Goal: Communication & Community: Answer question/provide support

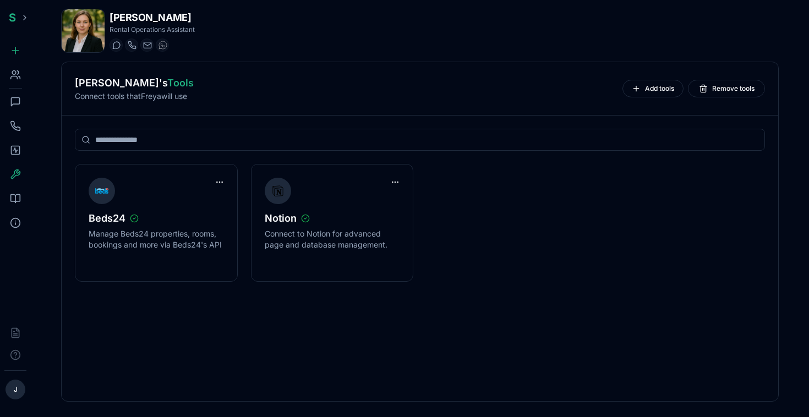
click at [18, 74] on icon at bounding box center [18, 72] width 2 height 3
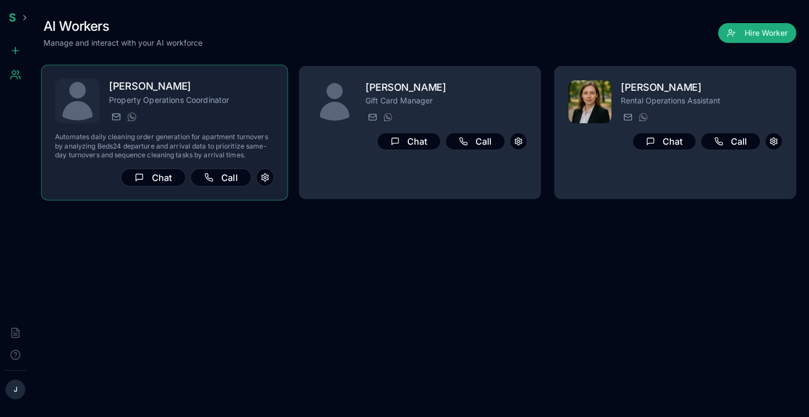
click at [251, 102] on p "Property Operations Coordinator" at bounding box center [191, 100] width 165 height 11
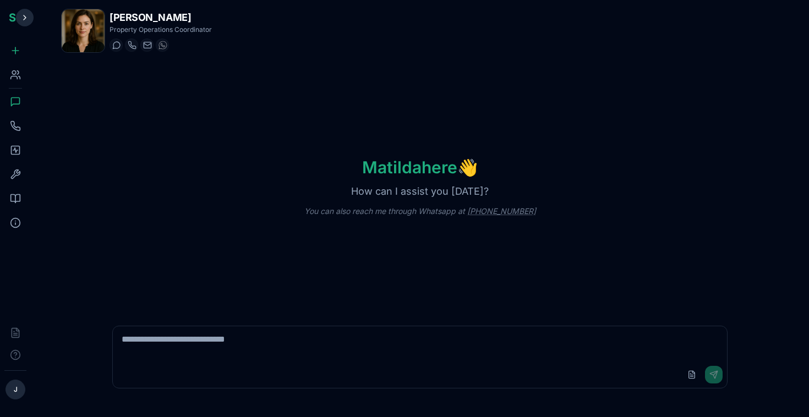
click at [22, 13] on button at bounding box center [25, 18] width 18 height 18
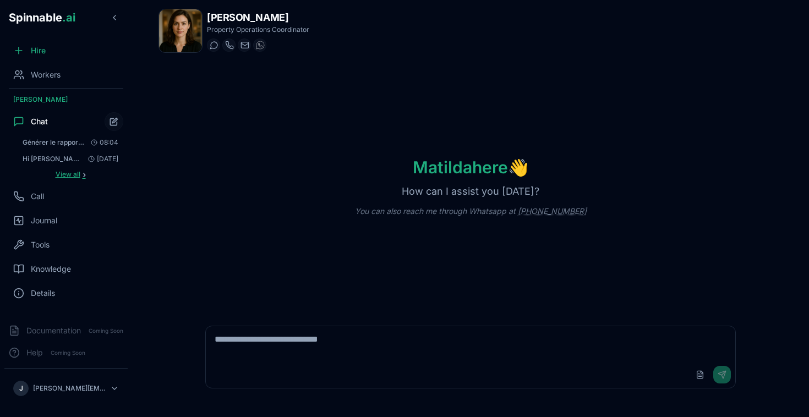
click at [77, 174] on span "View all" at bounding box center [68, 174] width 25 height 9
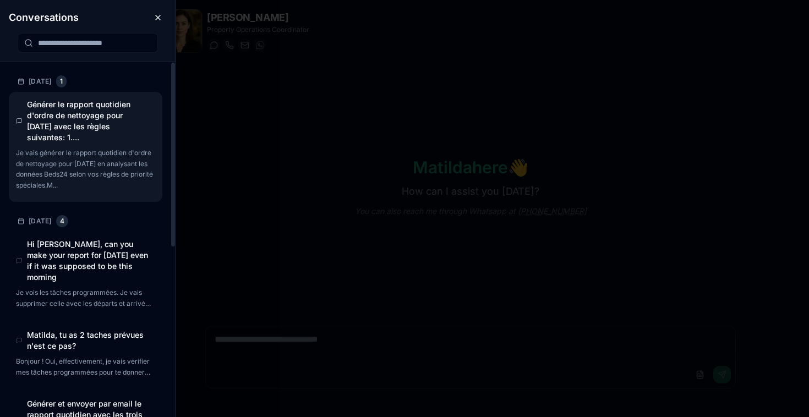
click at [78, 121] on h4 "Générer le rapport quotidien d'ordre de nettoyage pour [DATE] avec les règles s…" at bounding box center [88, 121] width 122 height 44
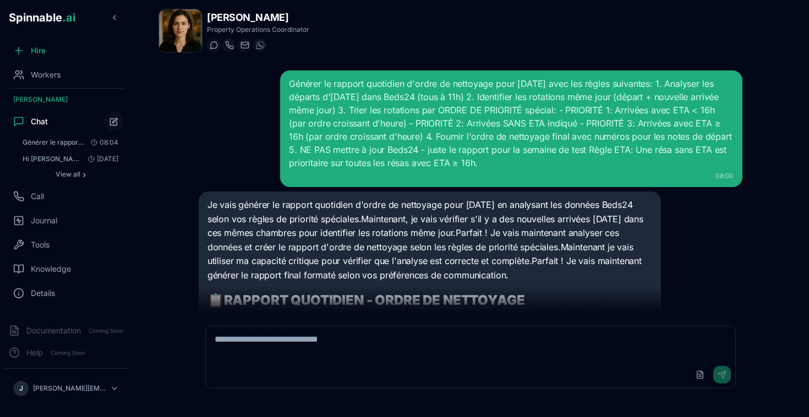
scroll to position [646, 0]
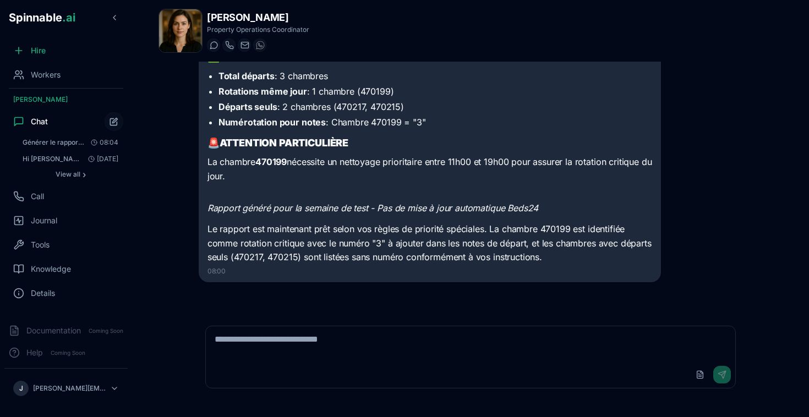
click at [350, 350] on textarea at bounding box center [471, 343] width 530 height 35
type textarea "*"
type textarea "**********"
click at [41, 221] on span "Journal" at bounding box center [44, 220] width 26 height 11
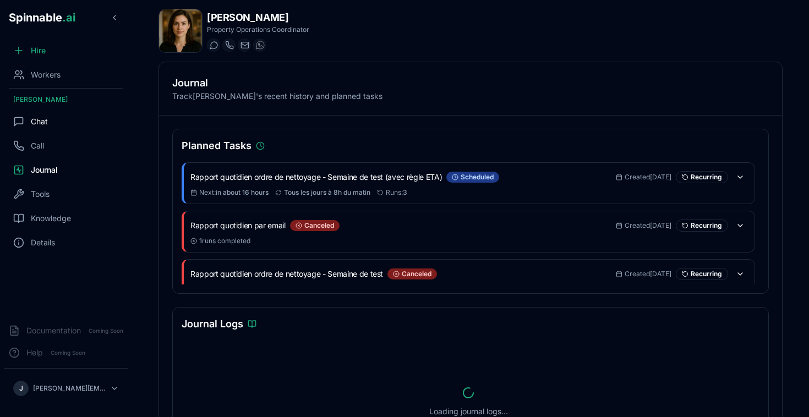
click at [52, 126] on div "Chat" at bounding box center [65, 122] width 123 height 22
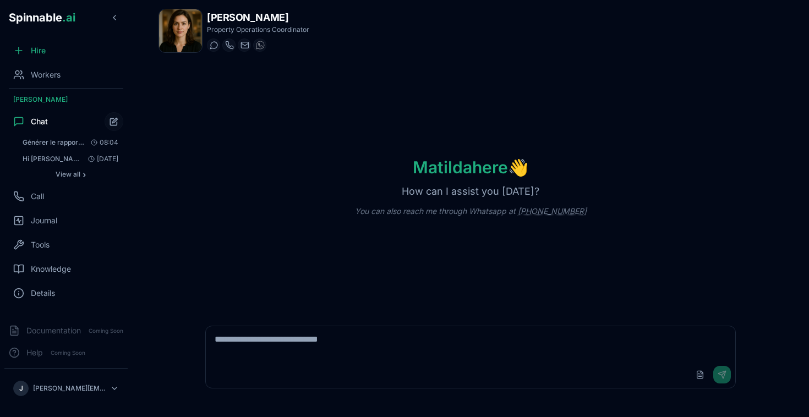
click at [349, 344] on textarea at bounding box center [471, 343] width 530 height 35
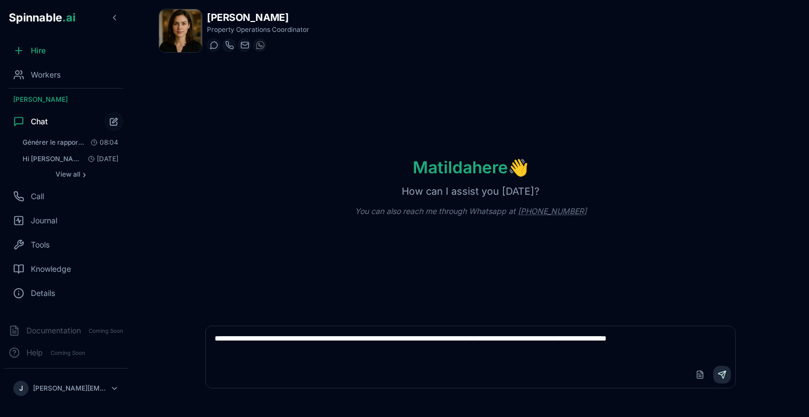
type textarea "**********"
click at [718, 373] on button "Send" at bounding box center [722, 375] width 18 height 18
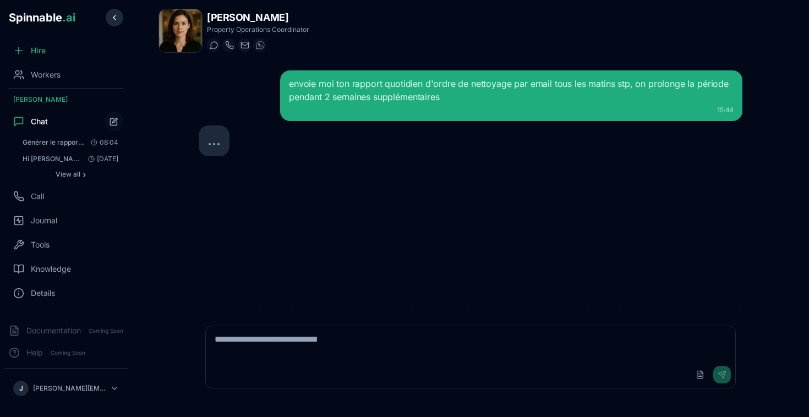
click at [112, 21] on button at bounding box center [115, 18] width 18 height 18
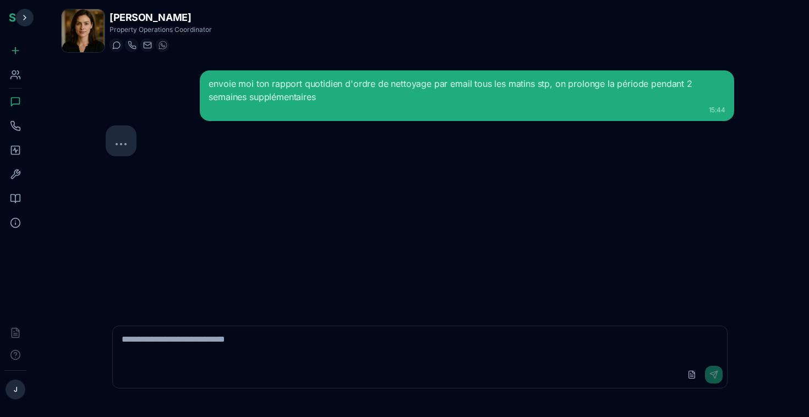
click at [30, 14] on button at bounding box center [25, 18] width 18 height 18
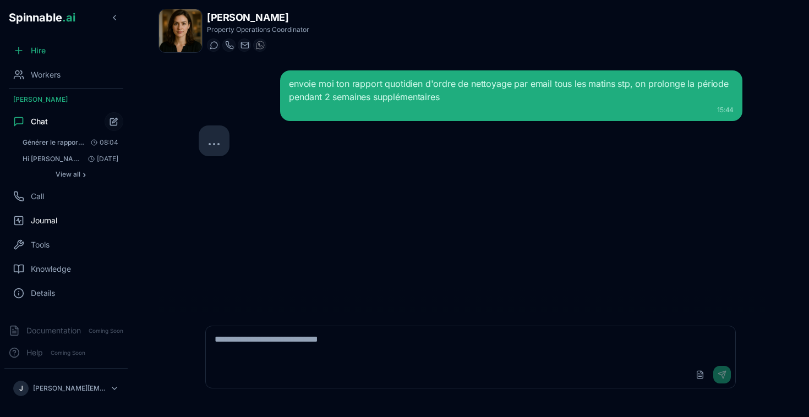
click at [57, 224] on span "Journal" at bounding box center [44, 220] width 26 height 11
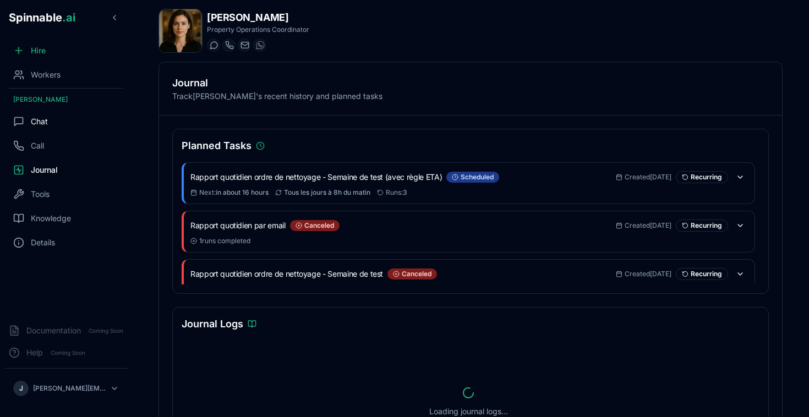
click at [42, 119] on span "Chat" at bounding box center [39, 121] width 17 height 11
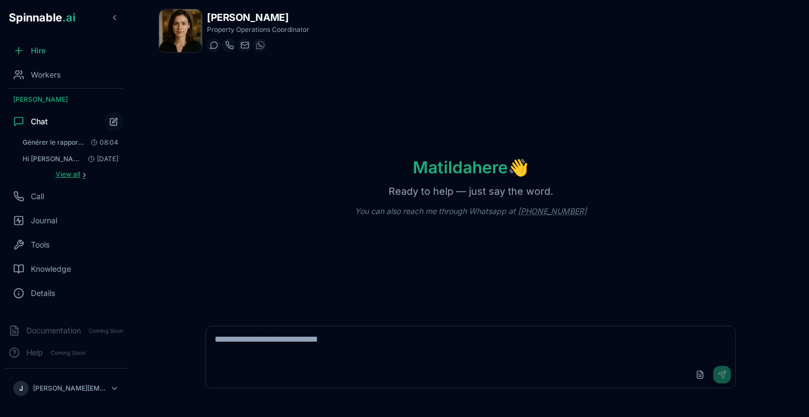
click at [86, 175] on button "View all ›" at bounding box center [71, 174] width 106 height 13
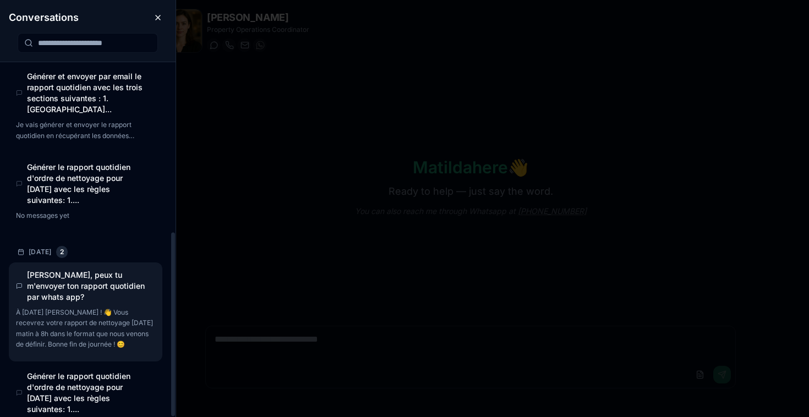
scroll to position [328, 0]
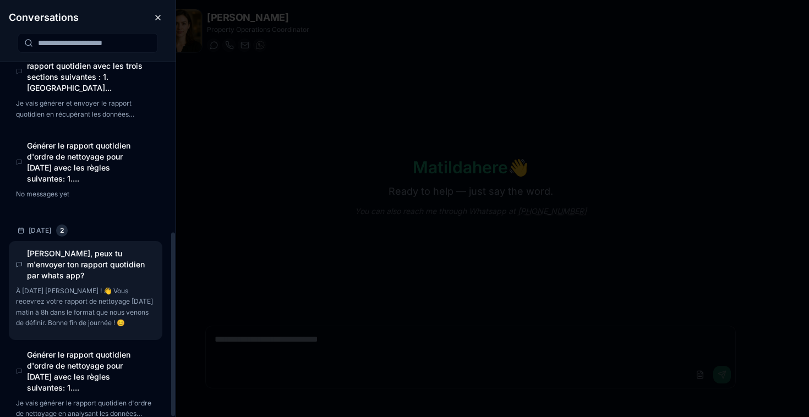
click at [90, 286] on p "À [DATE] [PERSON_NAME] ! 👋 Vous recevrez votre rapport de nettoyage [DATE] mati…" at bounding box center [84, 307] width 137 height 43
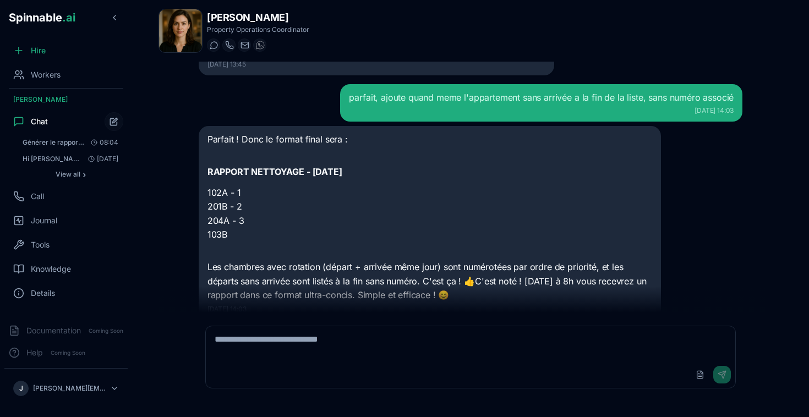
scroll to position [1268, 0]
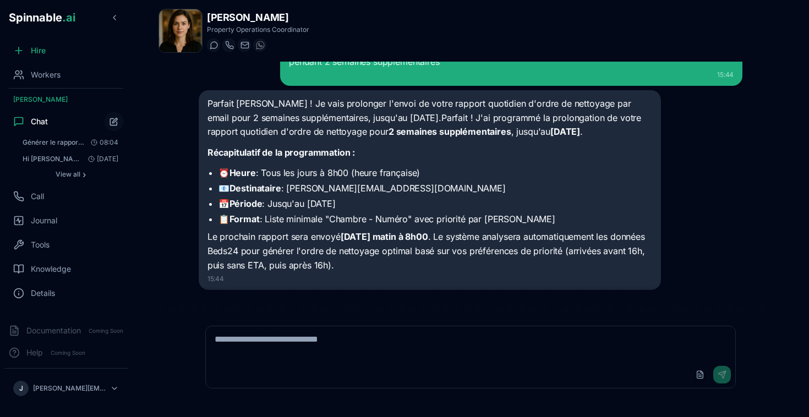
scroll to position [43, 0]
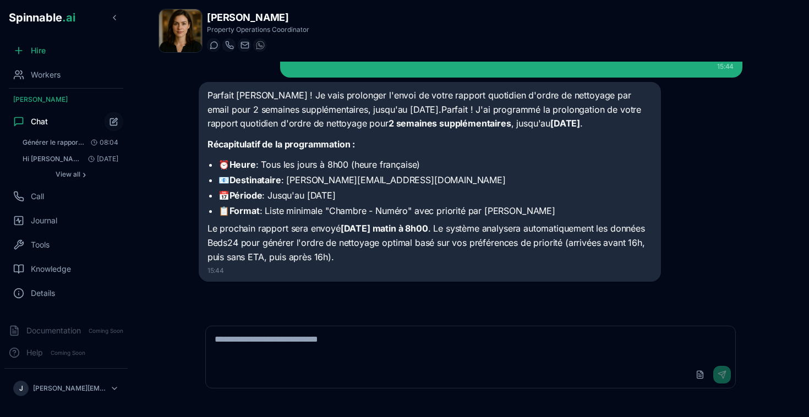
click at [340, 356] on textarea at bounding box center [471, 343] width 530 height 35
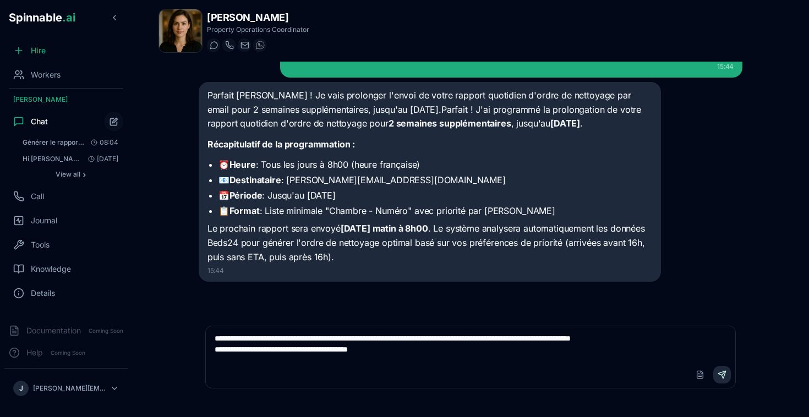
type textarea "**********"
click at [724, 373] on button "Send" at bounding box center [722, 375] width 18 height 18
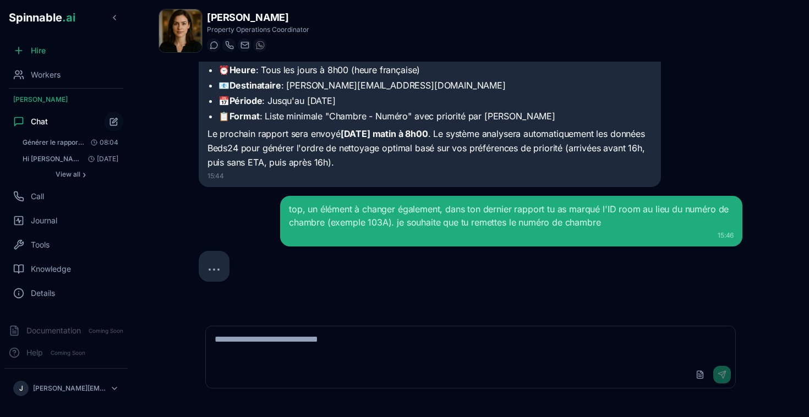
scroll to position [160, 0]
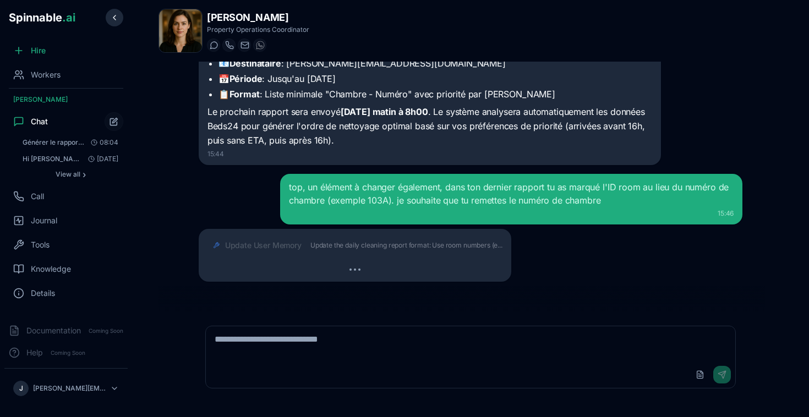
click at [113, 21] on button at bounding box center [115, 18] width 18 height 18
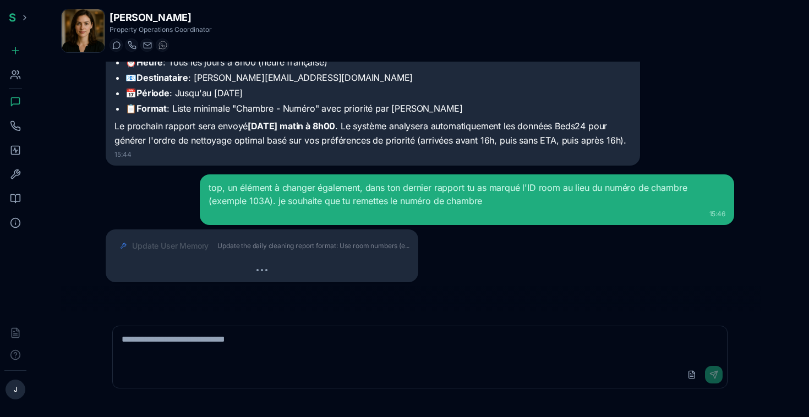
click at [17, 77] on icon at bounding box center [14, 78] width 7 height 3
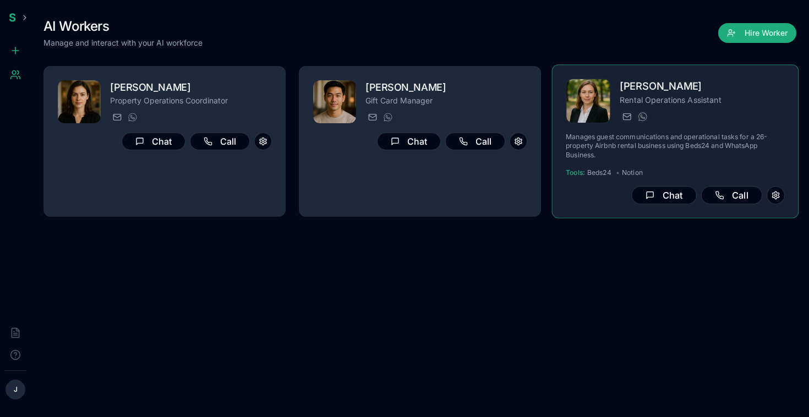
click at [642, 87] on h2 "[PERSON_NAME]" at bounding box center [702, 87] width 165 height 16
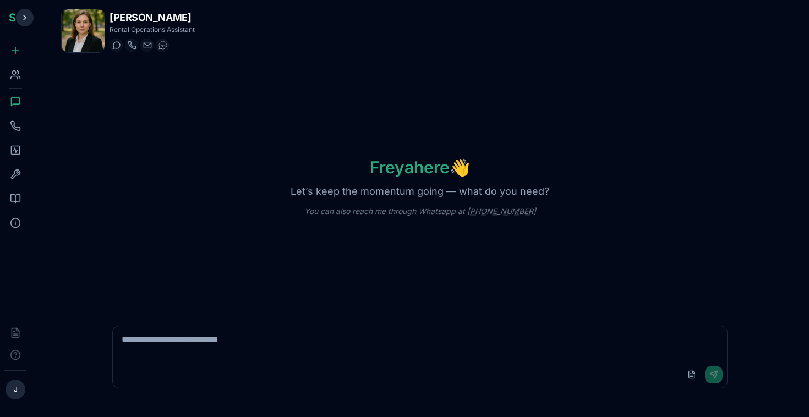
click at [26, 17] on button at bounding box center [25, 18] width 18 height 18
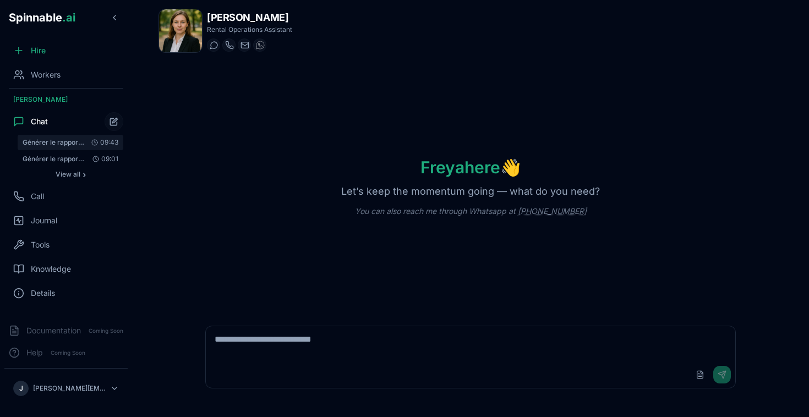
click at [52, 143] on span "Générer le rapport quotidien des réservations avec le format suivant : 1. **ARR…" at bounding box center [54, 142] width 62 height 9
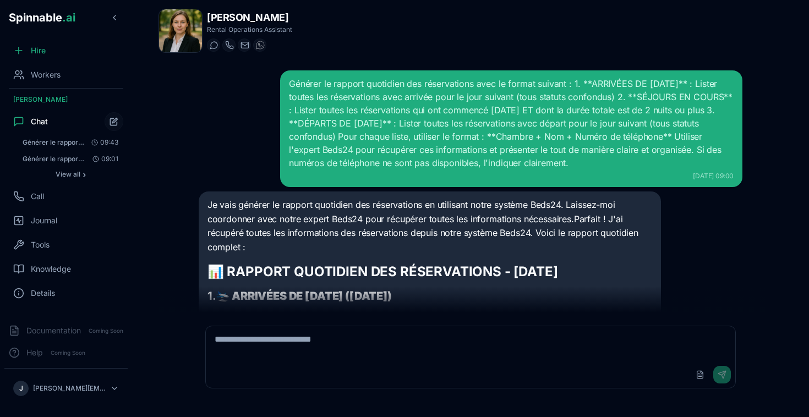
scroll to position [1087, 0]
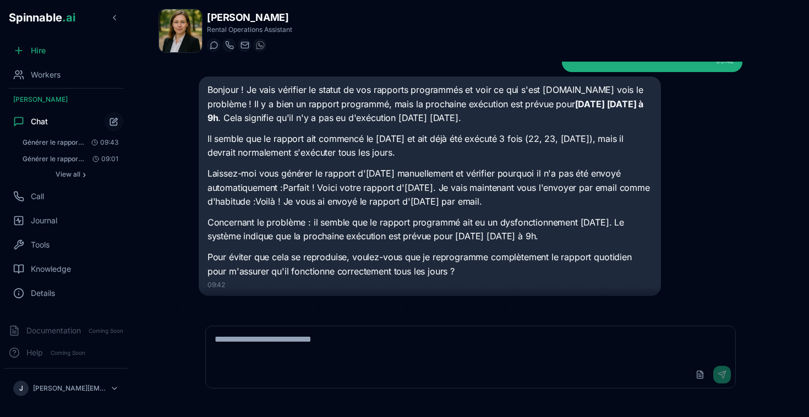
click at [348, 355] on textarea at bounding box center [471, 343] width 530 height 35
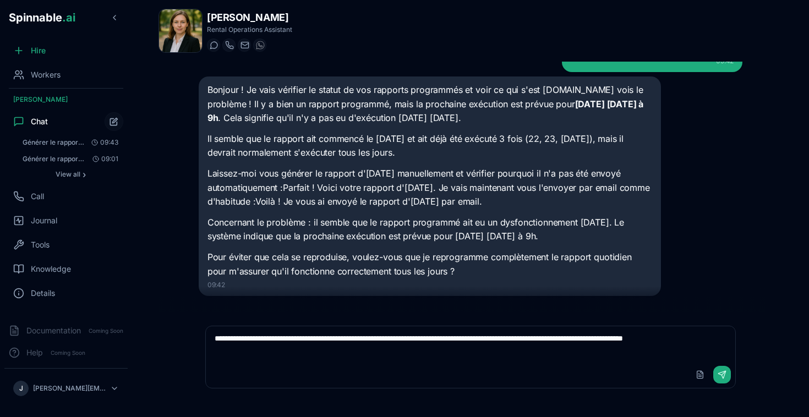
type textarea "**********"
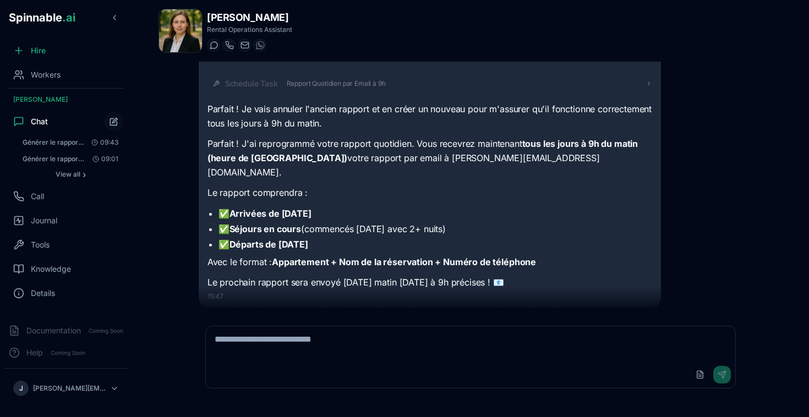
scroll to position [1435, 0]
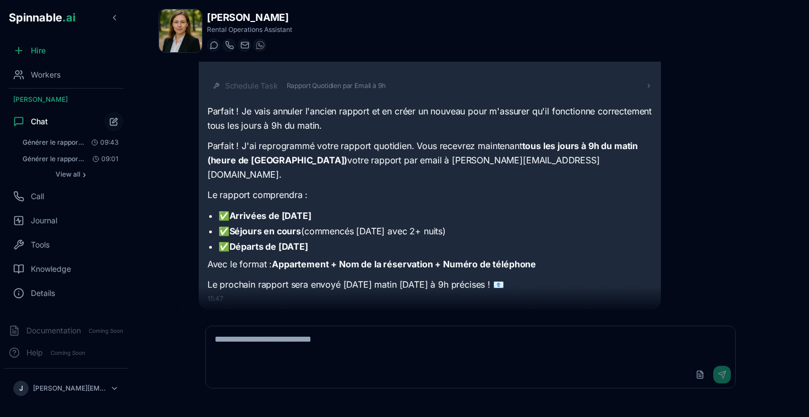
click at [335, 342] on textarea at bounding box center [471, 343] width 530 height 35
type textarea "*******"
click at [724, 380] on button "Send" at bounding box center [722, 375] width 18 height 18
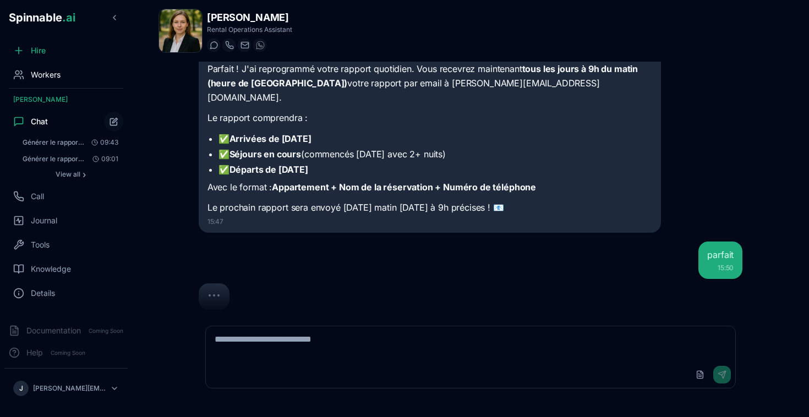
click at [62, 78] on div "Workers" at bounding box center [65, 75] width 123 height 22
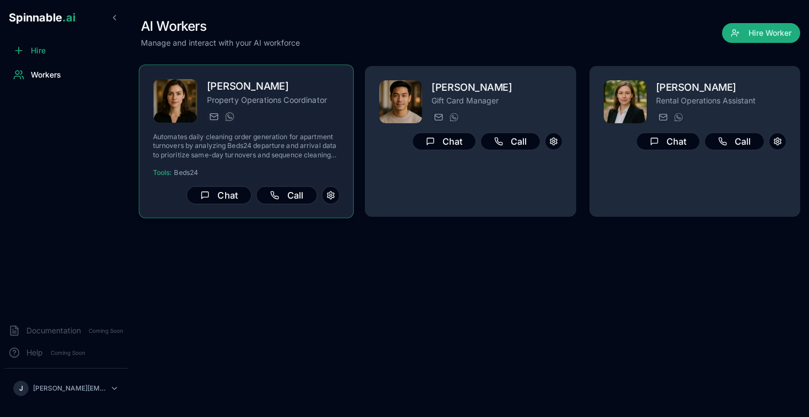
click at [239, 88] on h2 "[PERSON_NAME]" at bounding box center [273, 87] width 133 height 16
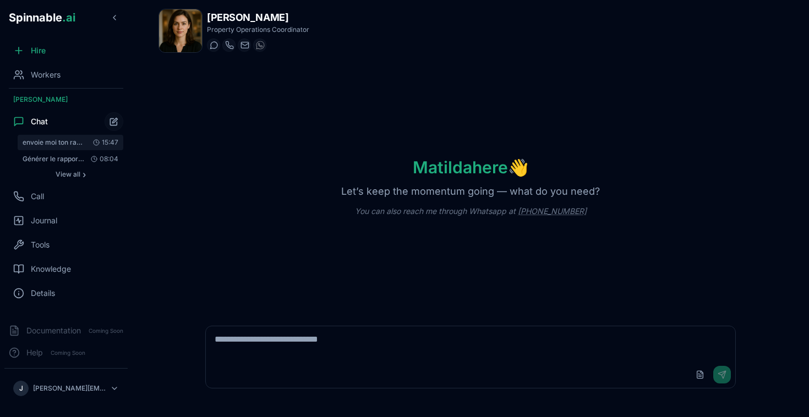
click at [72, 140] on span "envoie moi ton rapport quotidien d'ordre de nettoyage par email tous les matins…" at bounding box center [54, 142] width 62 height 9
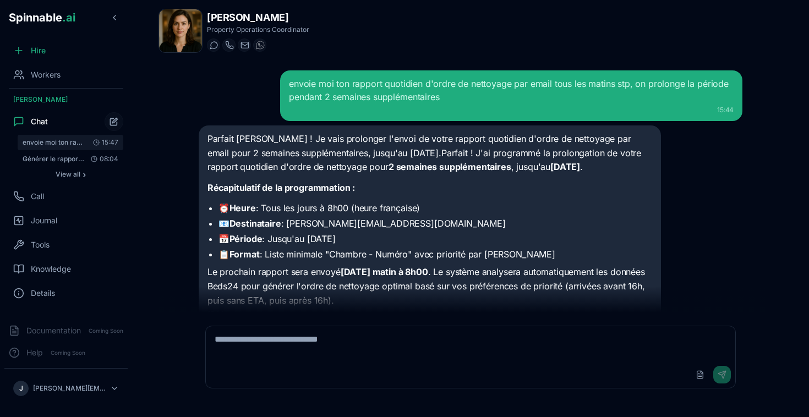
click at [58, 144] on span "envoie moi ton rapport quotidien d'ordre de nettoyage par email tous les matins…" at bounding box center [54, 142] width 62 height 9
click at [60, 162] on span "Générer le rapport quotidien d'ordre de nettoyage pour [DATE] avec les règles s…" at bounding box center [54, 159] width 62 height 9
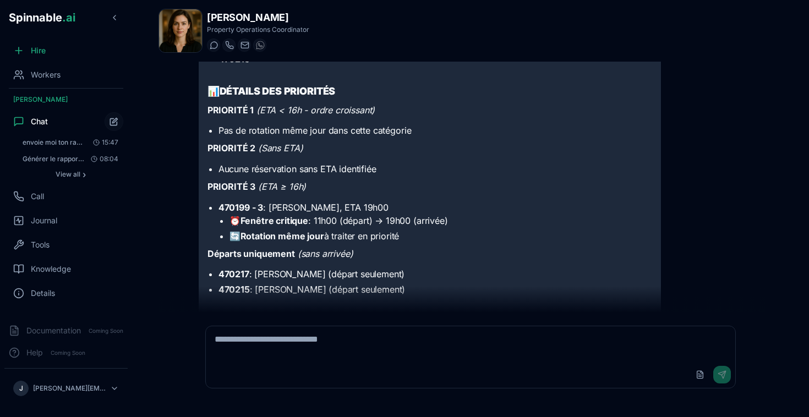
scroll to position [386, 0]
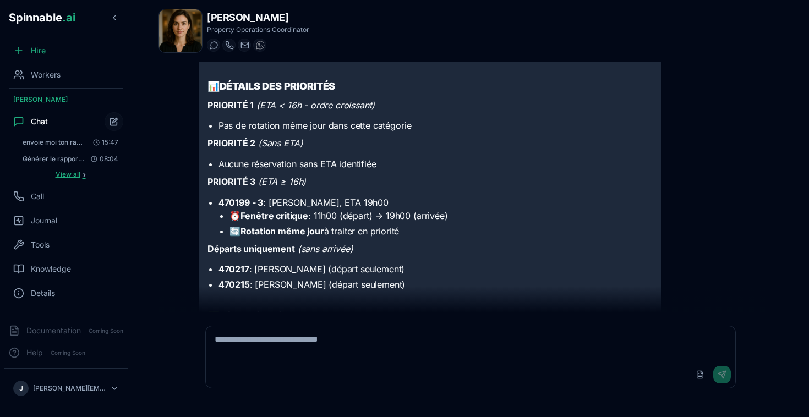
click at [66, 176] on span "View all" at bounding box center [68, 174] width 25 height 9
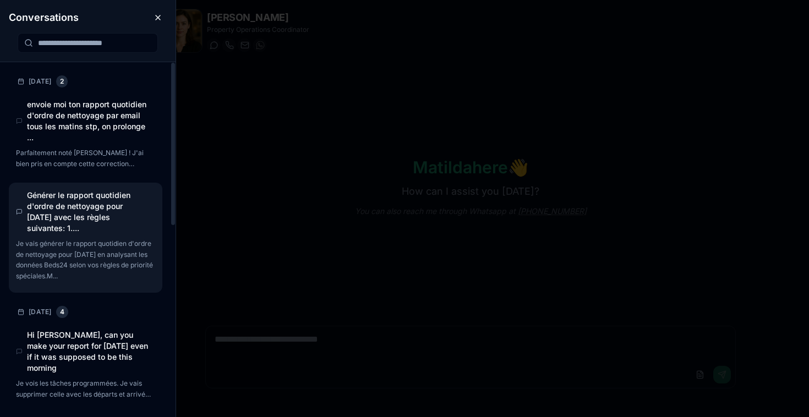
click at [80, 229] on h4 "Générer le rapport quotidien d'ordre de nettoyage pour [DATE] avec les règles s…" at bounding box center [88, 212] width 122 height 44
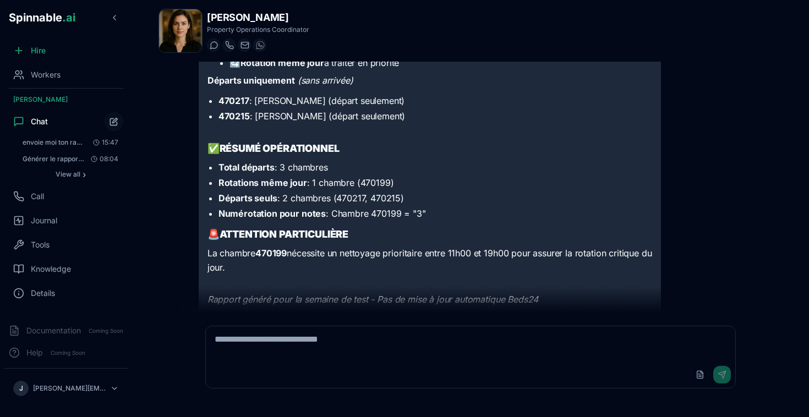
scroll to position [553, 0]
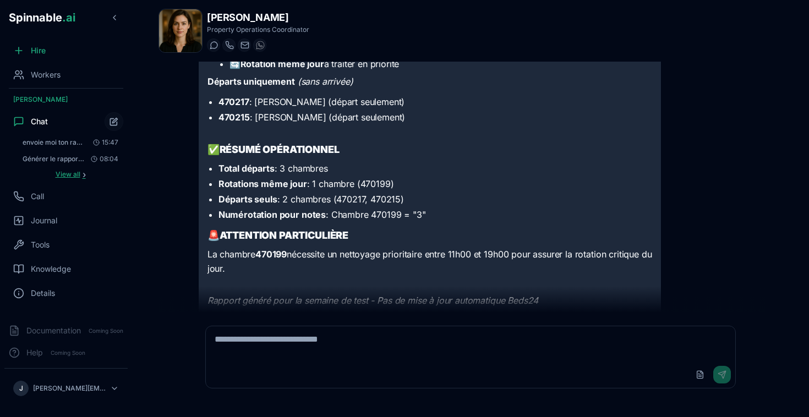
click at [87, 180] on button "View all ›" at bounding box center [71, 174] width 106 height 13
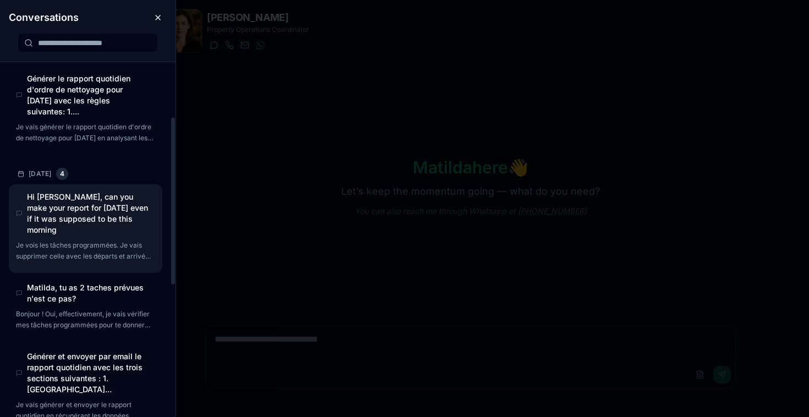
scroll to position [77, 0]
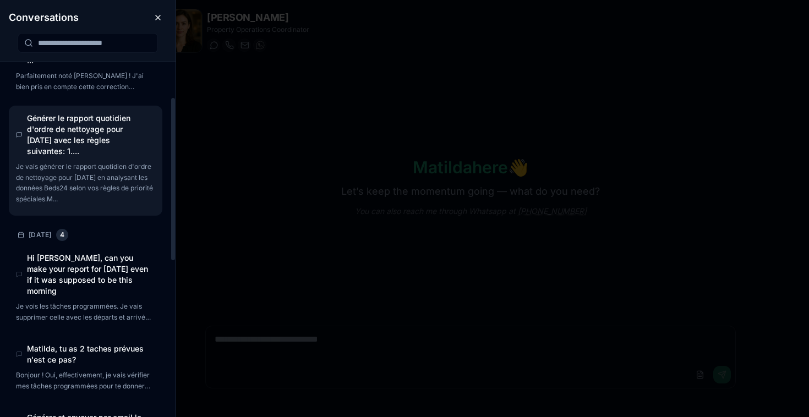
click at [91, 140] on h4 "Générer le rapport quotidien d'ordre de nettoyage pour [DATE] avec les règles s…" at bounding box center [88, 135] width 122 height 44
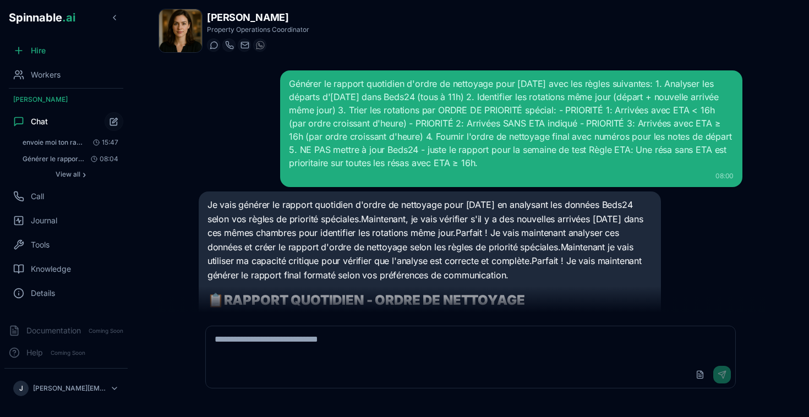
scroll to position [646, 0]
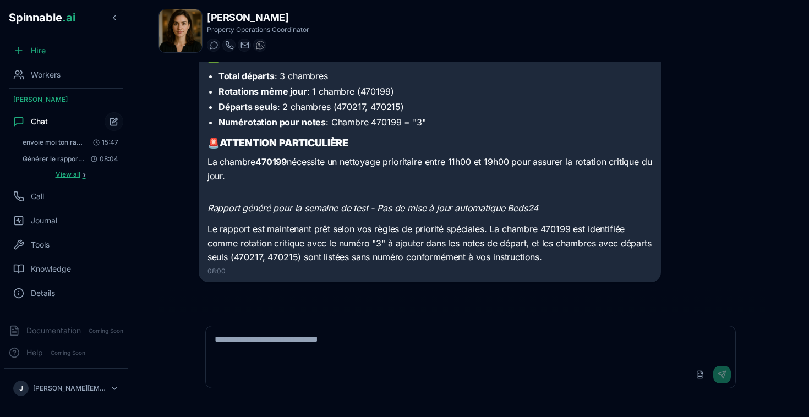
click at [78, 176] on span "View all" at bounding box center [68, 174] width 25 height 9
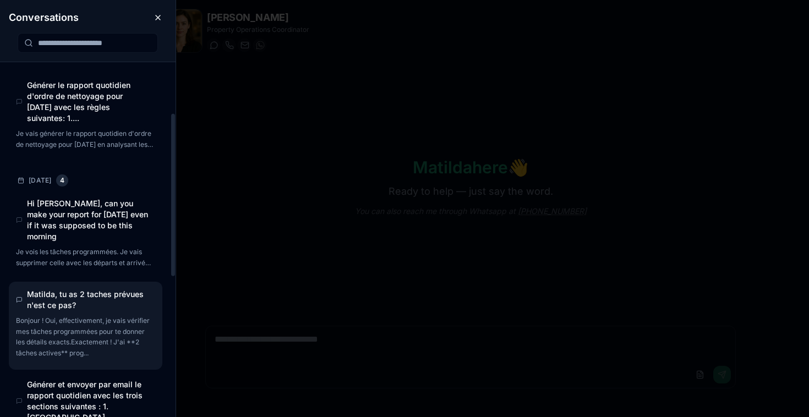
scroll to position [128, 0]
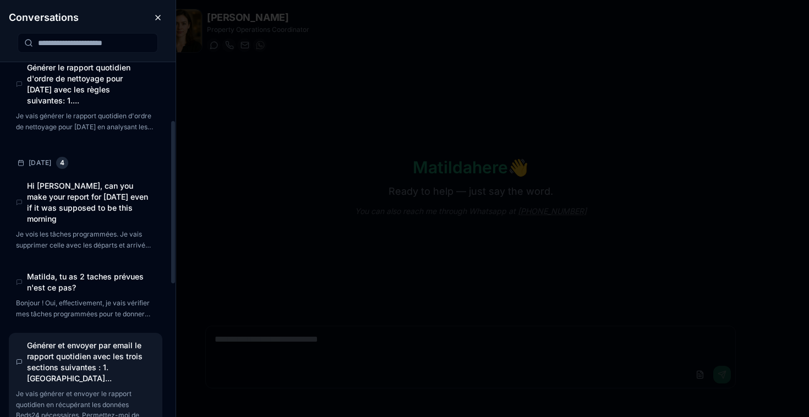
click at [94, 356] on h4 "Générer et envoyer par email le rapport quotidien avec les trois sections suiva…" at bounding box center [88, 362] width 122 height 44
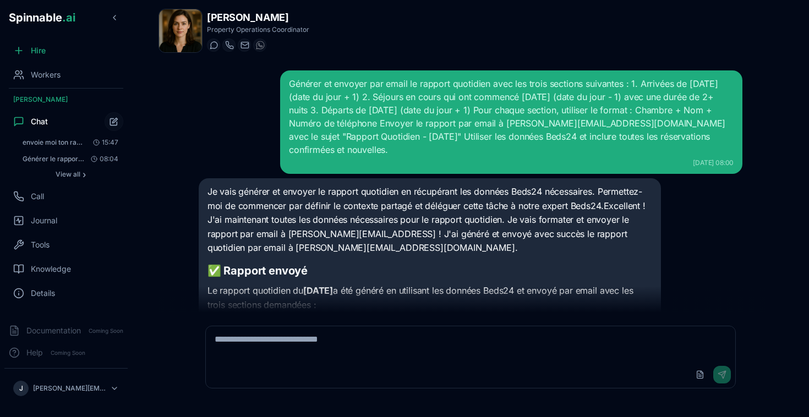
scroll to position [261, 0]
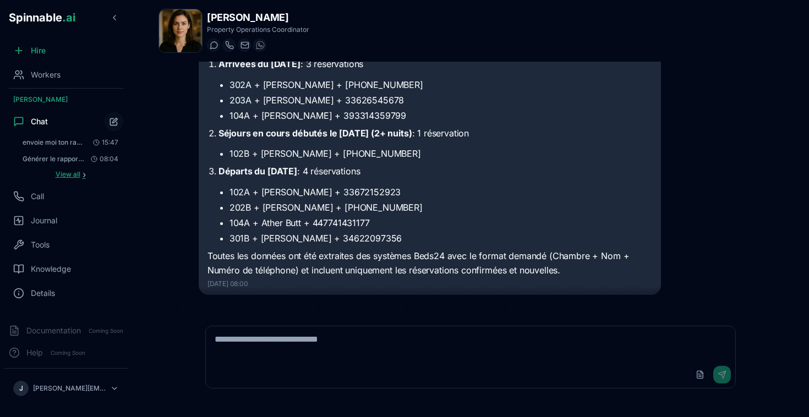
click at [66, 174] on span "View all" at bounding box center [68, 174] width 25 height 9
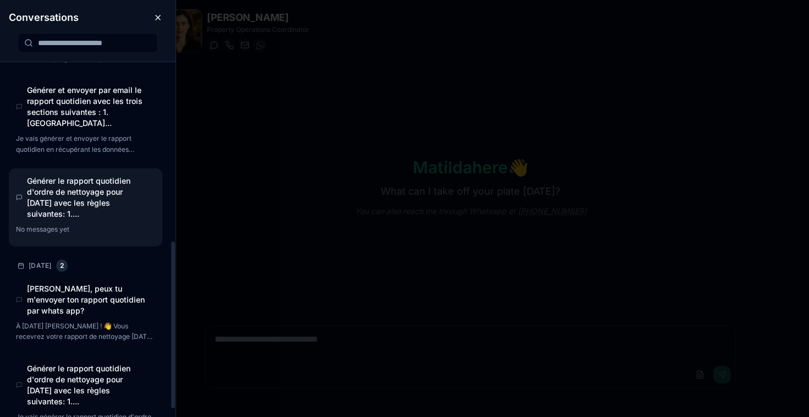
scroll to position [385, 0]
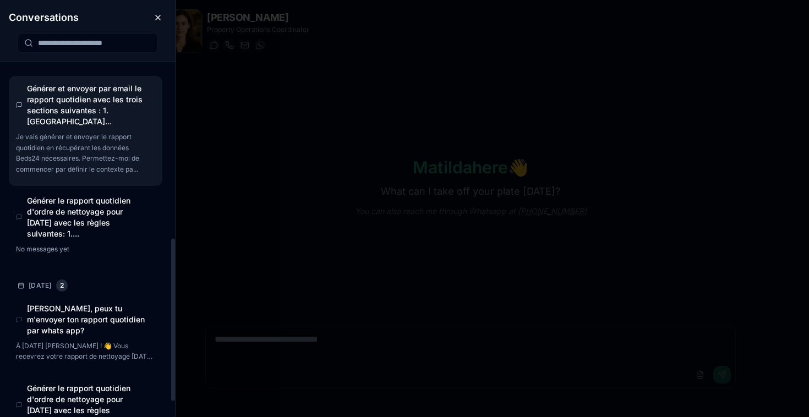
click at [77, 89] on h4 "Générer et envoyer par email le rapport quotidien avec les trois sections suiva…" at bounding box center [88, 105] width 122 height 44
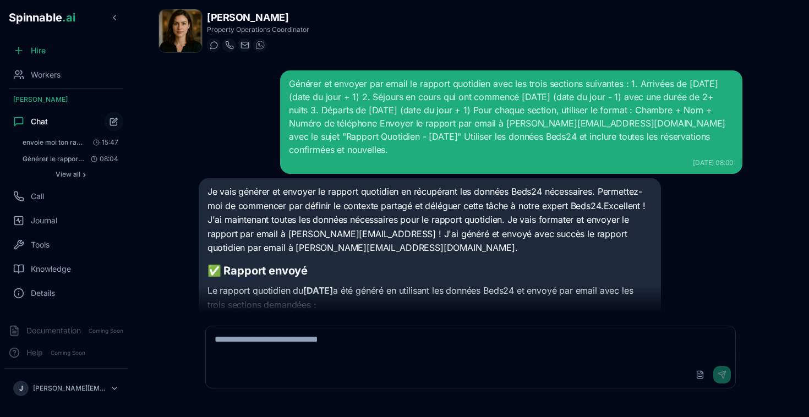
scroll to position [261, 0]
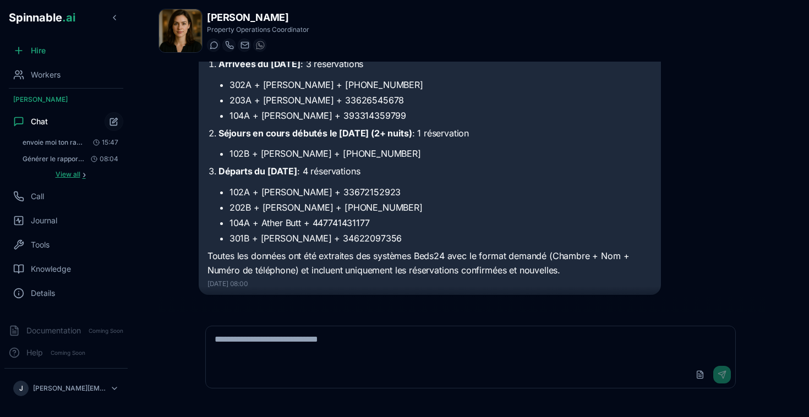
click at [78, 175] on span "View all" at bounding box center [68, 174] width 25 height 9
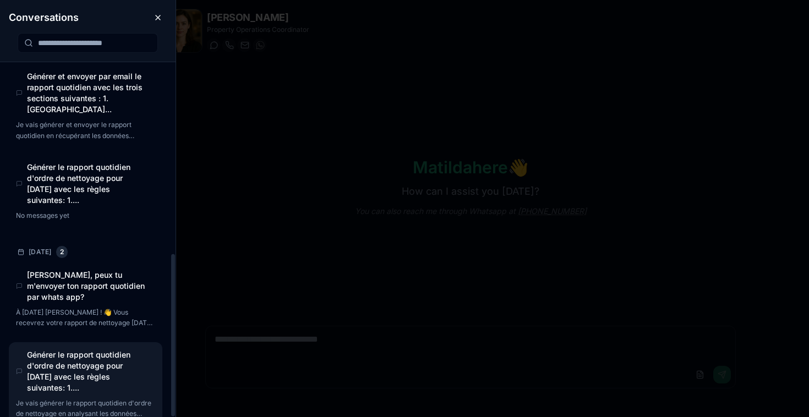
scroll to position [397, 0]
click at [95, 350] on h4 "Générer le rapport quotidien d'ordre de nettoyage pour [DATE] avec les règles s…" at bounding box center [88, 372] width 122 height 44
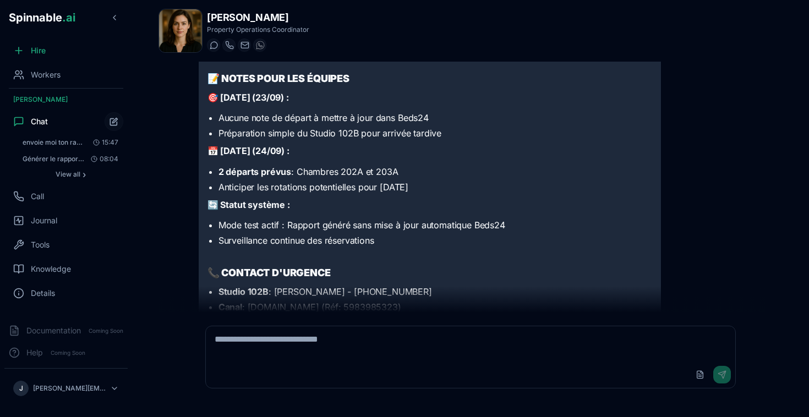
scroll to position [885, 0]
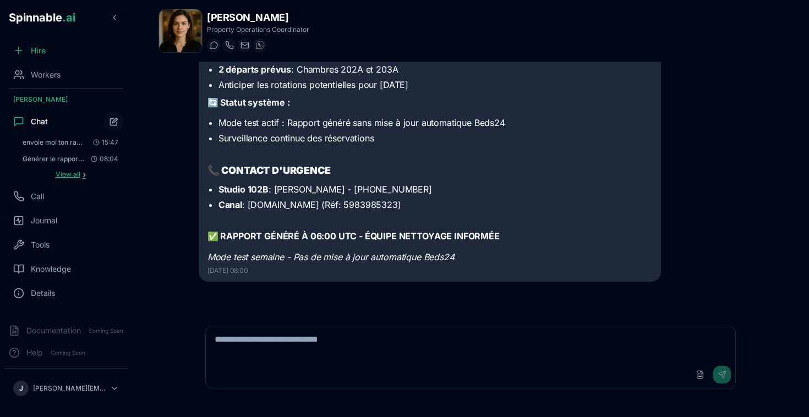
click at [62, 174] on span "View all" at bounding box center [68, 174] width 25 height 9
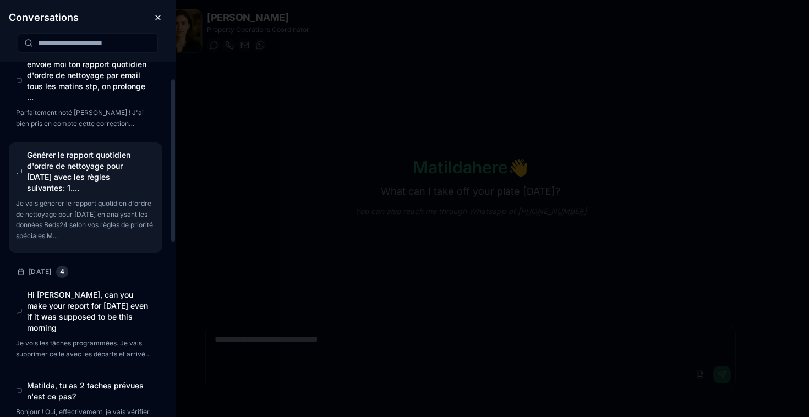
scroll to position [43, 0]
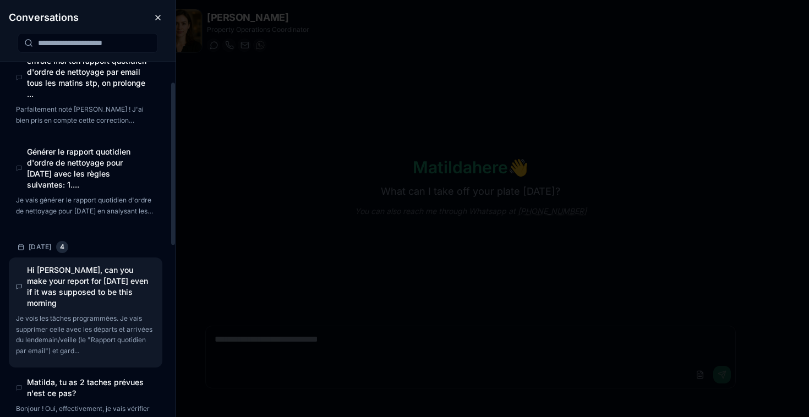
click at [111, 286] on h4 "Hi [PERSON_NAME], can you make your report for [DATE] even if it was supposed t…" at bounding box center [88, 287] width 122 height 44
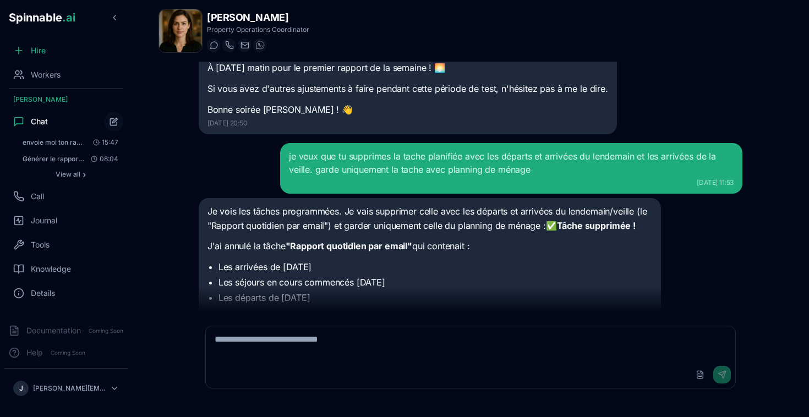
scroll to position [2620, 0]
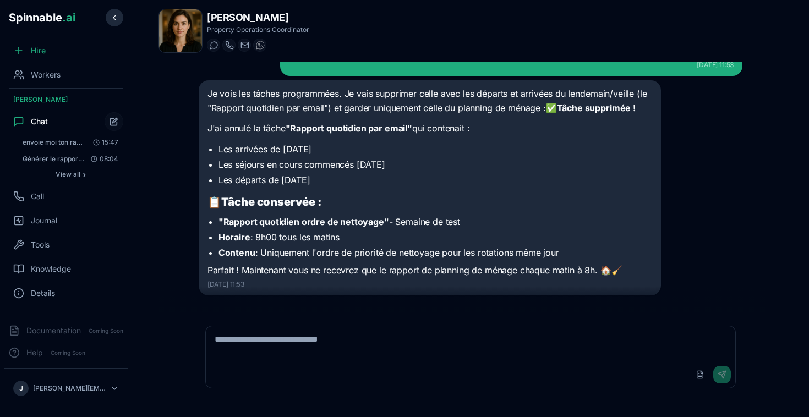
click at [113, 17] on button at bounding box center [115, 18] width 18 height 18
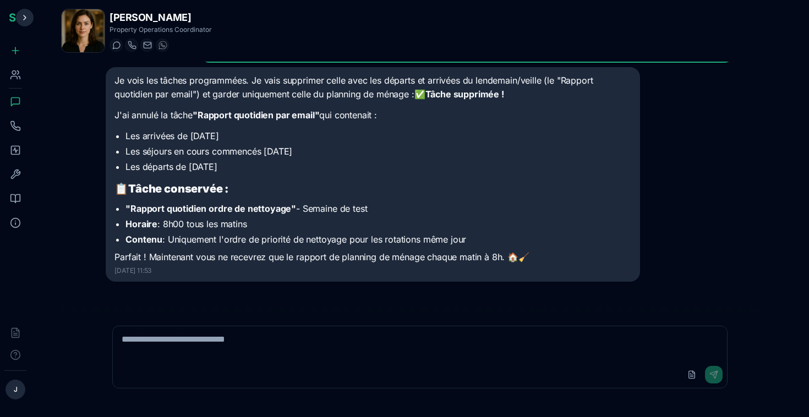
click at [24, 14] on button at bounding box center [25, 18] width 18 height 18
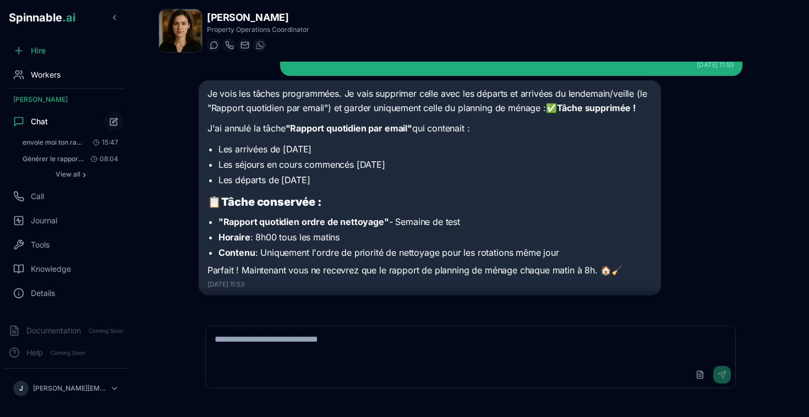
click at [60, 80] on span "Workers" at bounding box center [46, 74] width 30 height 11
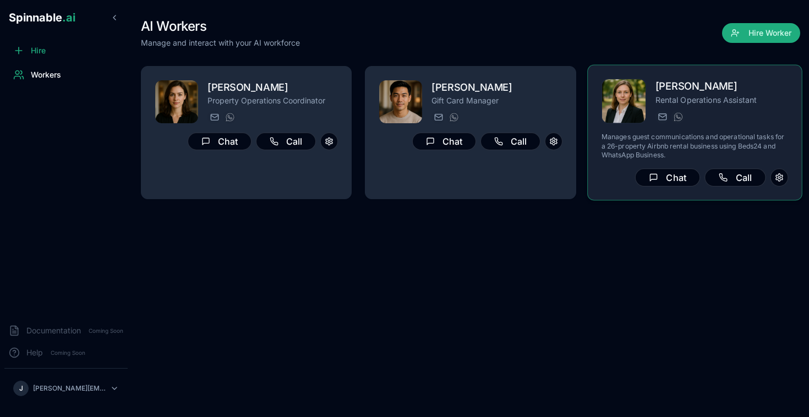
click at [665, 91] on h2 "[PERSON_NAME]" at bounding box center [721, 87] width 133 height 16
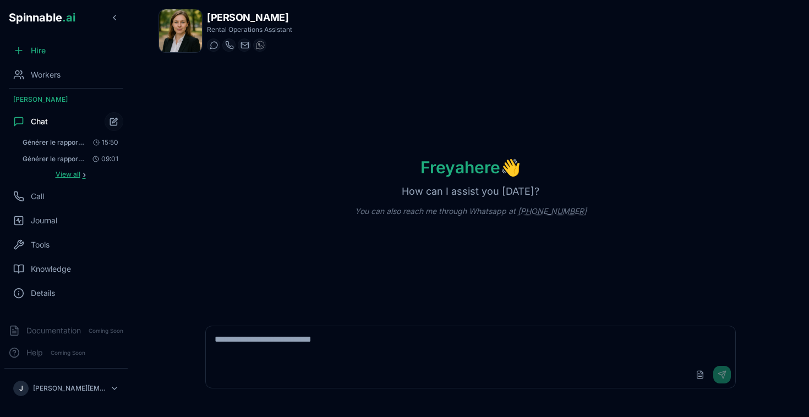
click at [74, 177] on span "View all" at bounding box center [68, 174] width 25 height 9
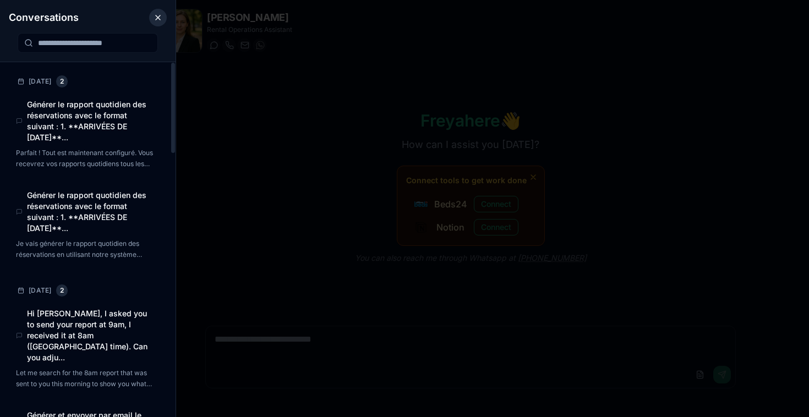
click at [156, 19] on button "Close conversations panel" at bounding box center [158, 18] width 18 height 18
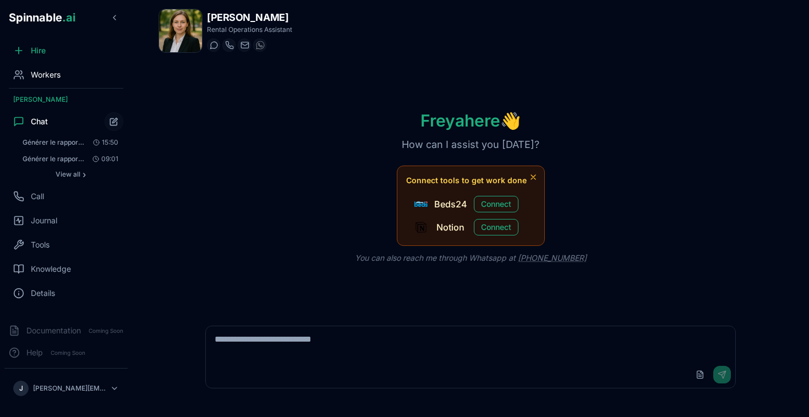
click at [59, 77] on span "Workers" at bounding box center [46, 74] width 30 height 11
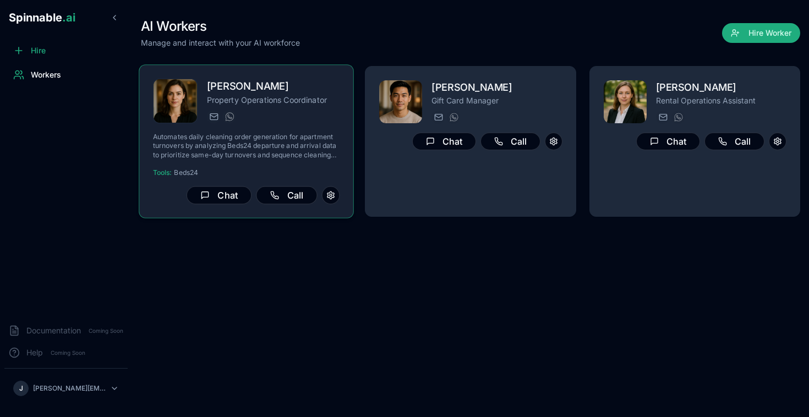
click at [329, 89] on h2 "[PERSON_NAME]" at bounding box center [273, 87] width 133 height 16
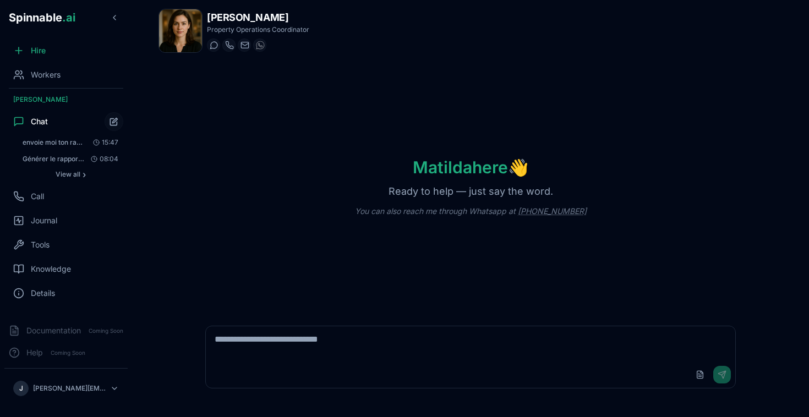
click at [67, 121] on div "Chat" at bounding box center [65, 122] width 123 height 22
click at [67, 141] on span "envoie moi ton rapport quotidien d'ordre de nettoyage par email tous les matins…" at bounding box center [54, 142] width 62 height 9
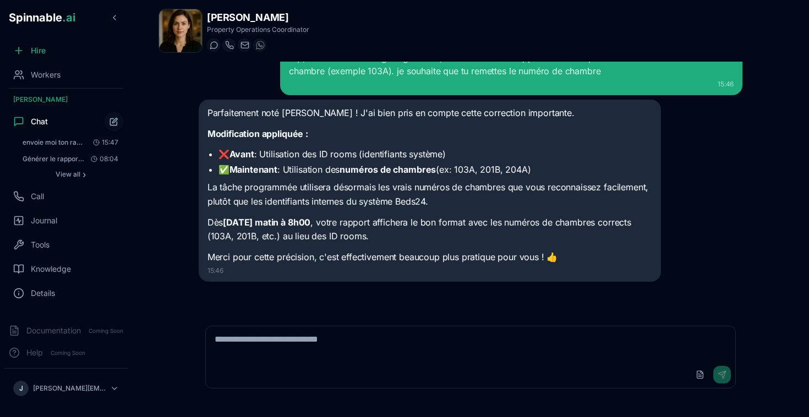
scroll to position [289, 0]
click at [342, 340] on textarea at bounding box center [471, 343] width 530 height 35
type textarea "*********"
click at [726, 380] on button "Send" at bounding box center [722, 375] width 18 height 18
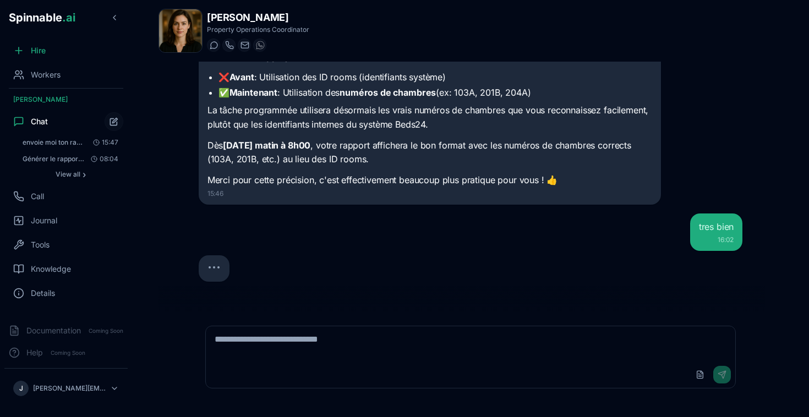
scroll to position [371, 0]
